Goal: Task Accomplishment & Management: Manage account settings

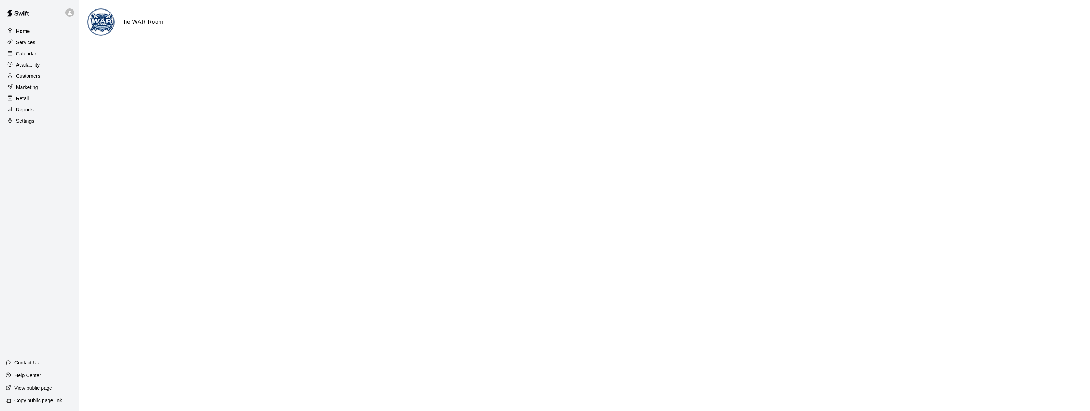
click at [18, 30] on p "Home" at bounding box center [23, 31] width 14 height 7
click at [24, 40] on p "Services" at bounding box center [25, 42] width 19 height 7
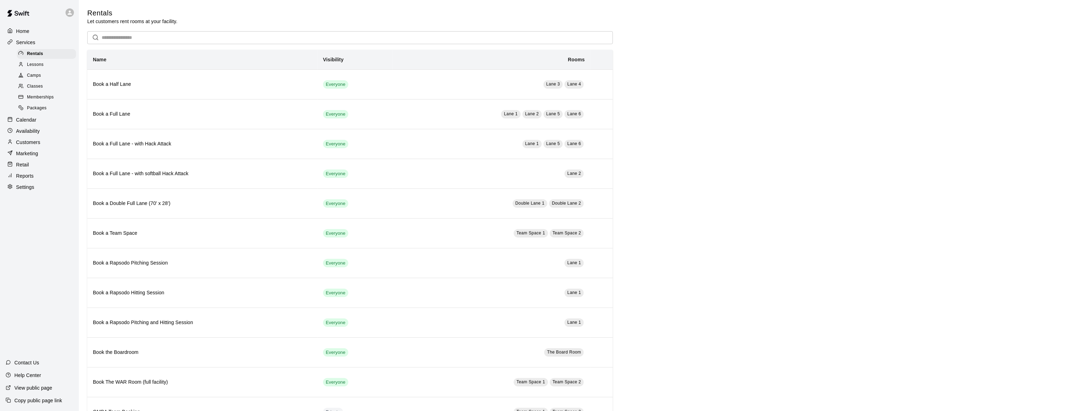
click at [23, 33] on p "Home" at bounding box center [22, 31] width 13 height 7
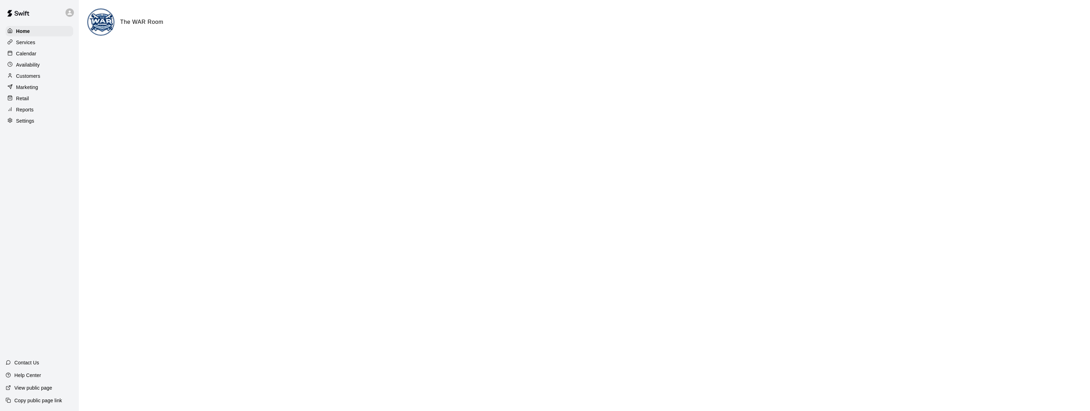
click at [32, 66] on p "Availability" at bounding box center [28, 64] width 24 height 7
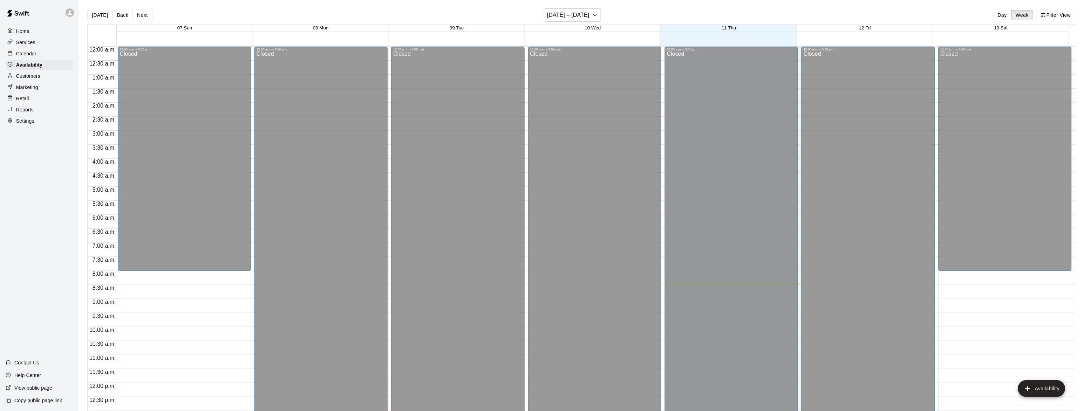
scroll to position [238, 0]
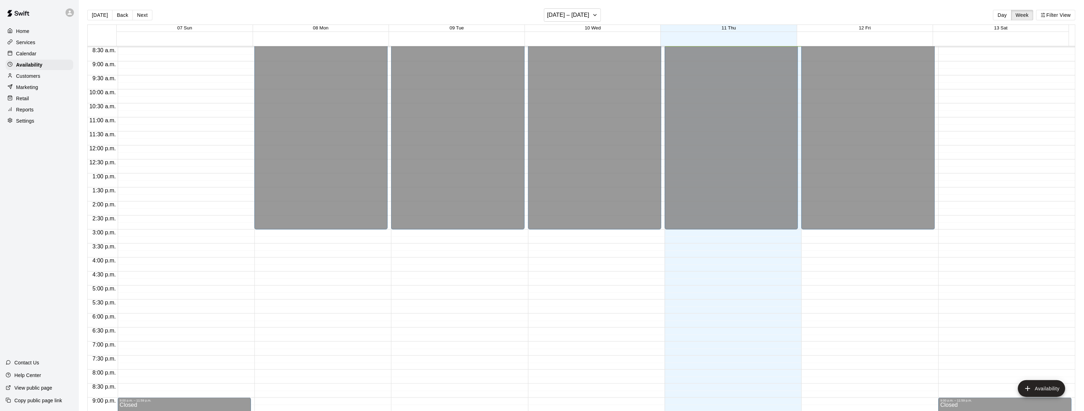
click at [26, 124] on p "Settings" at bounding box center [25, 120] width 18 height 7
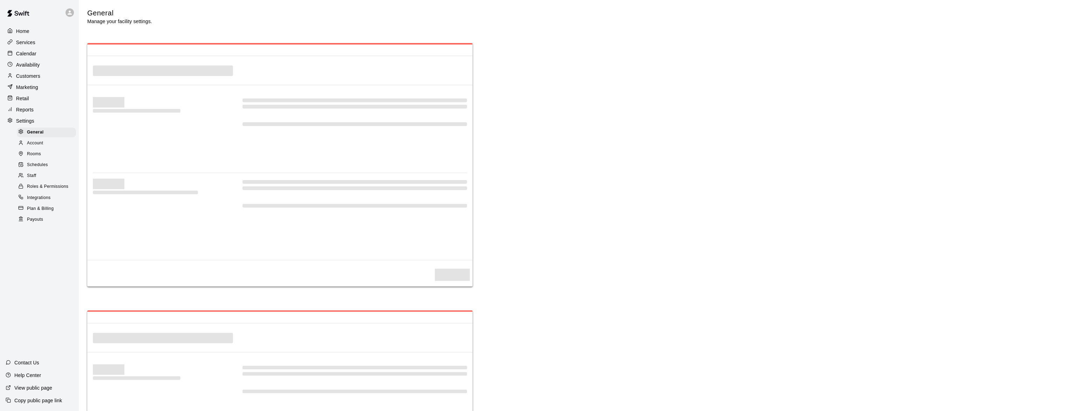
select select "**"
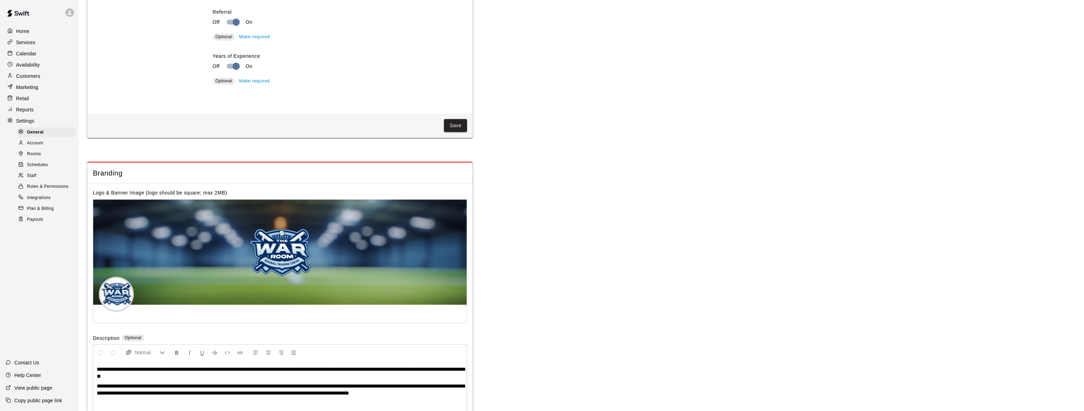
scroll to position [1376, 0]
click at [29, 178] on span "Staff" at bounding box center [31, 175] width 9 height 7
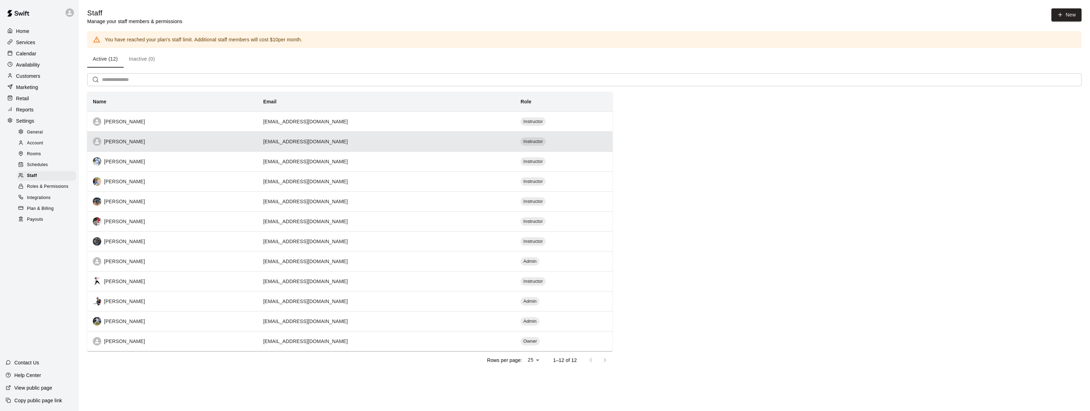
click at [107, 143] on div "[PERSON_NAME]" at bounding box center [172, 141] width 159 height 8
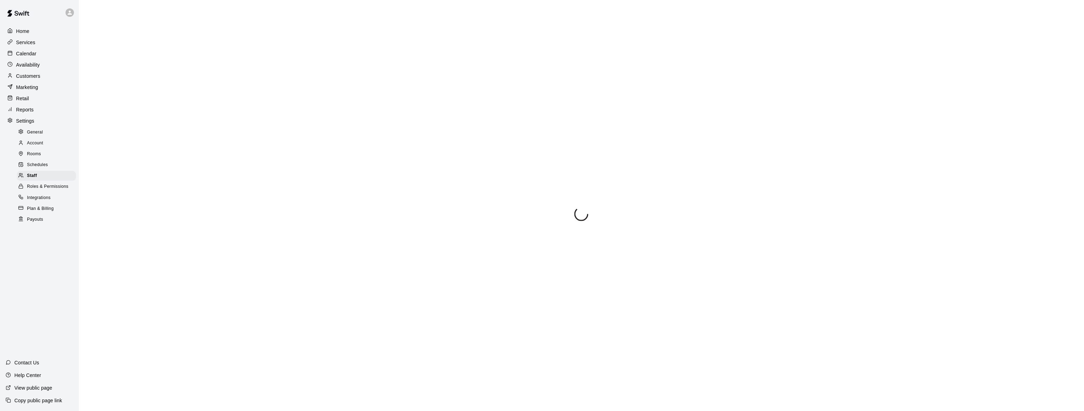
select select "**"
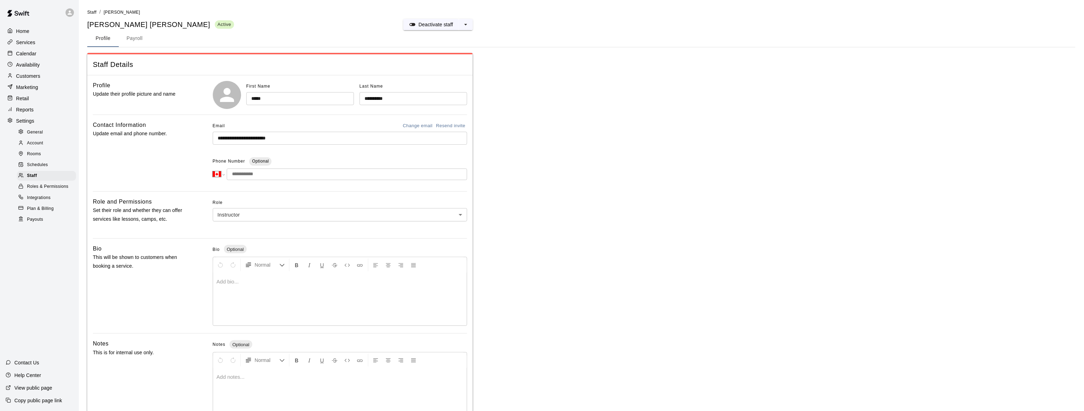
click at [237, 287] on div at bounding box center [340, 299] width 254 height 53
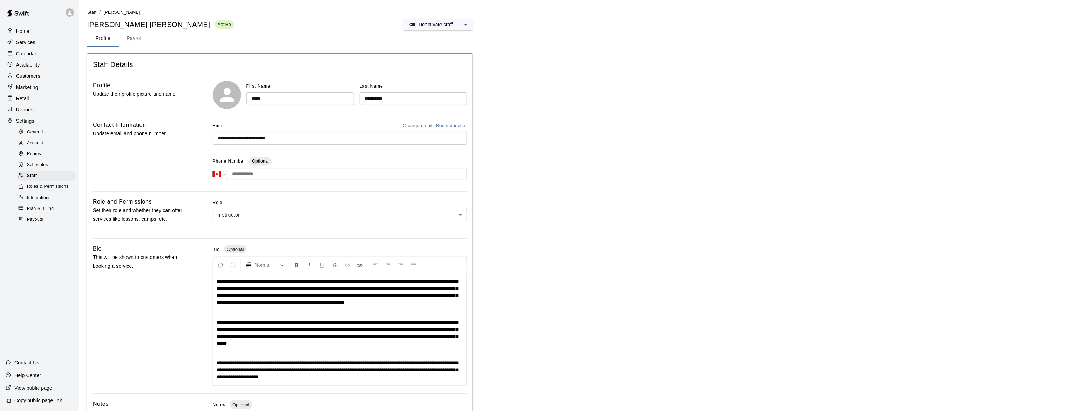
scroll to position [42, 0]
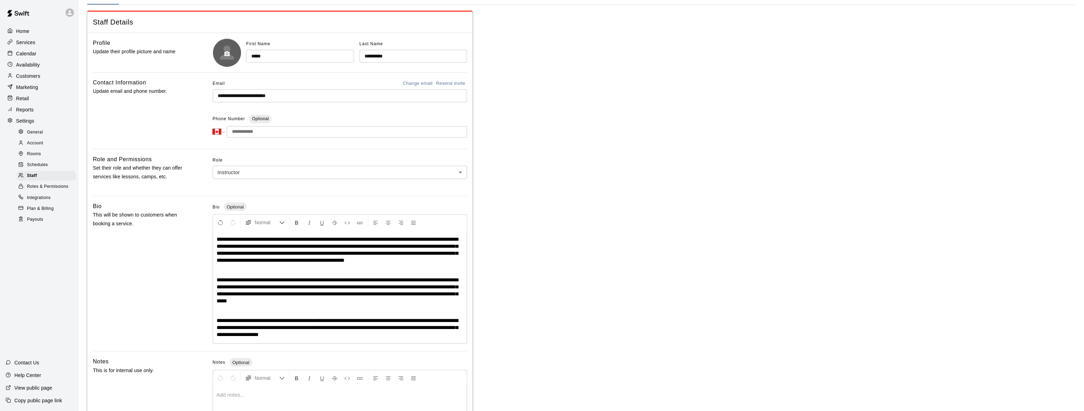
click at [226, 53] on circle "button" at bounding box center [227, 54] width 2 height 2
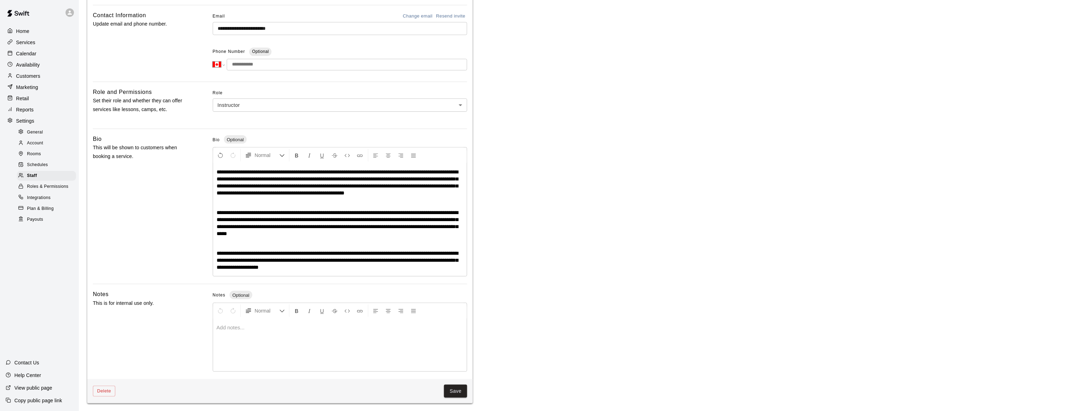
scroll to position [110, 0]
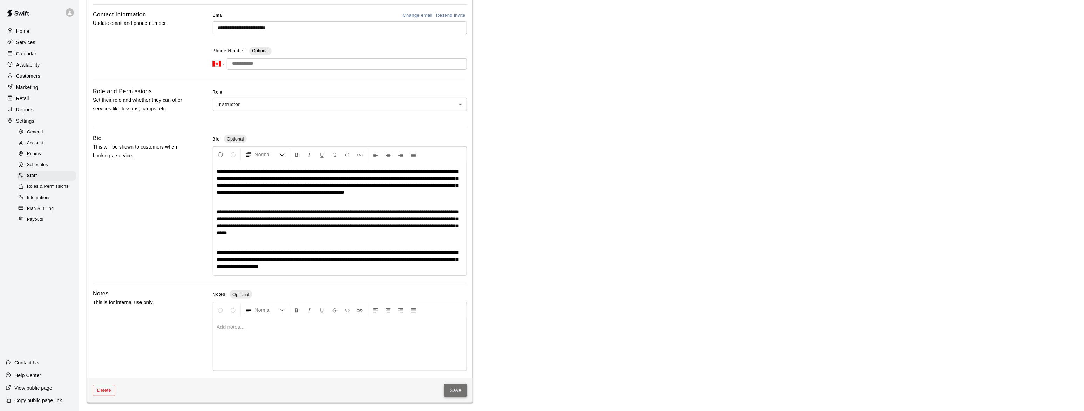
click at [461, 389] on button "Save" at bounding box center [455, 390] width 23 height 13
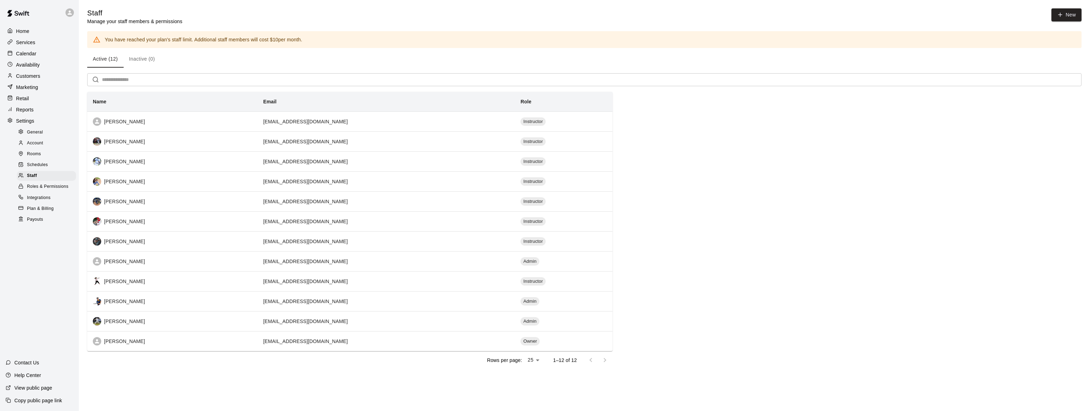
click at [35, 77] on p "Customers" at bounding box center [28, 76] width 24 height 7
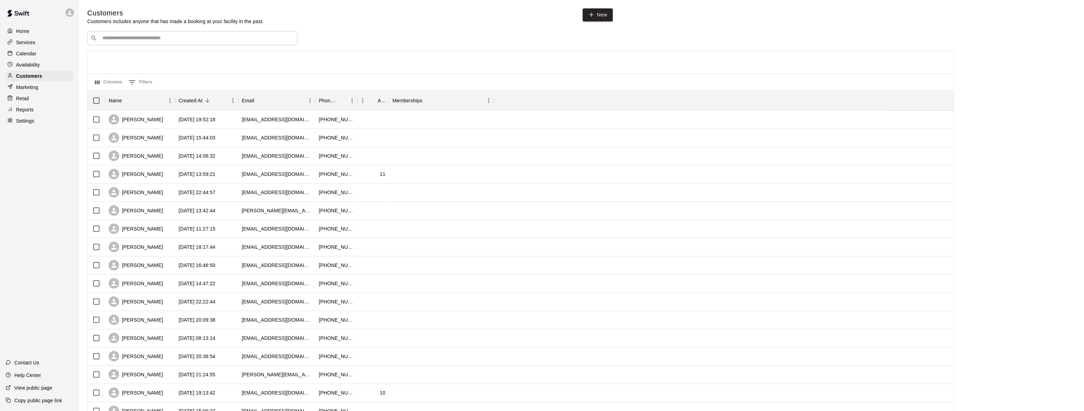
drag, startPoint x: 28, startPoint y: 30, endPoint x: 32, endPoint y: 28, distance: 4.4
click at [28, 30] on p "Home" at bounding box center [22, 31] width 13 height 7
